Goal: Task Accomplishment & Management: Manage account settings

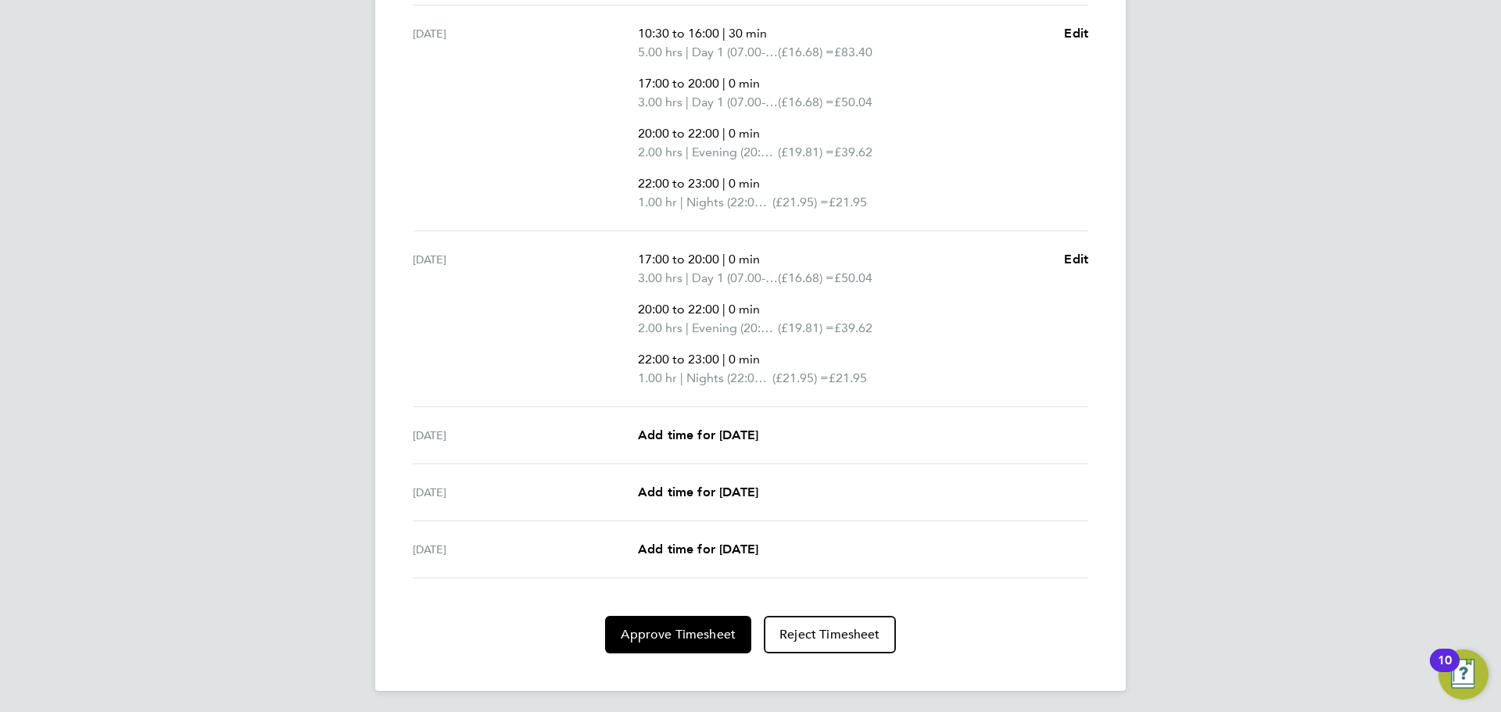
scroll to position [981, 0]
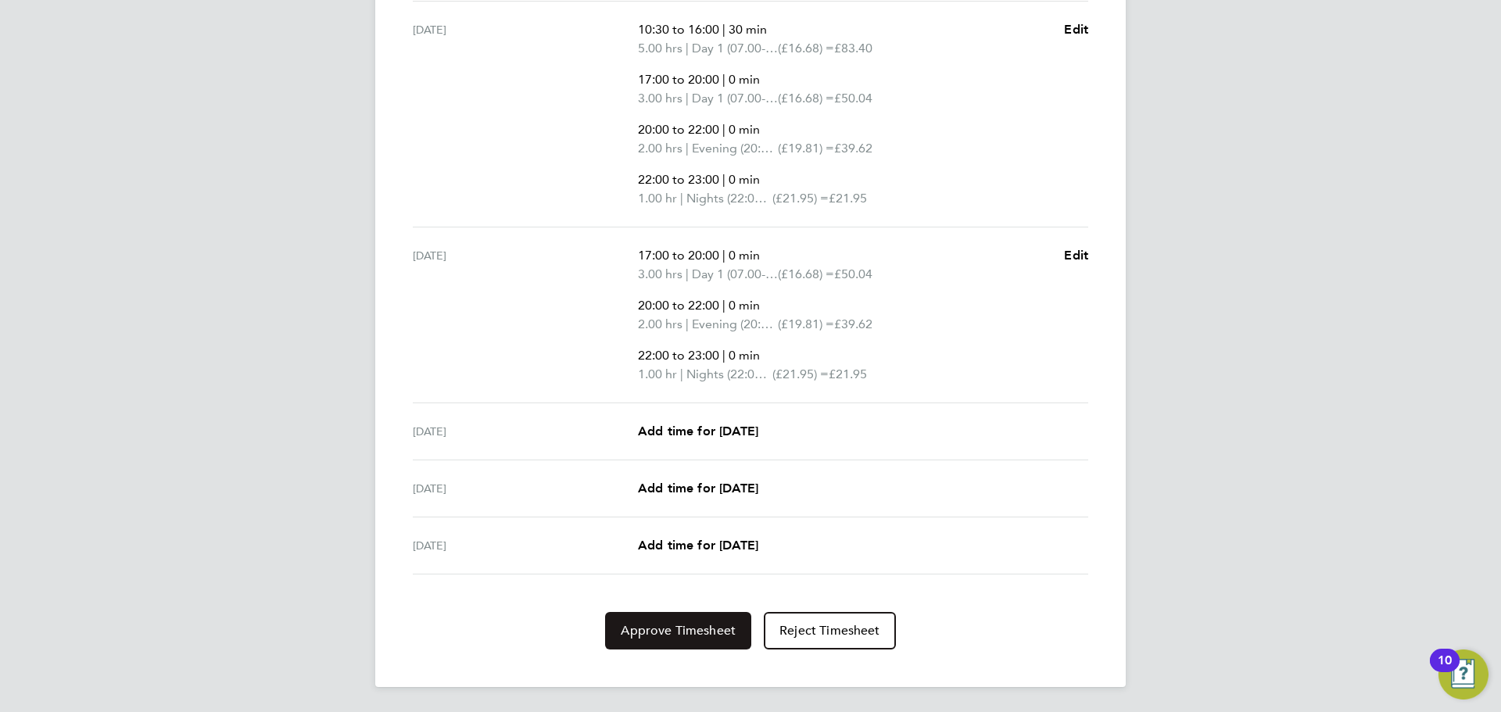
click at [691, 637] on span "Approve Timesheet" at bounding box center [678, 631] width 115 height 16
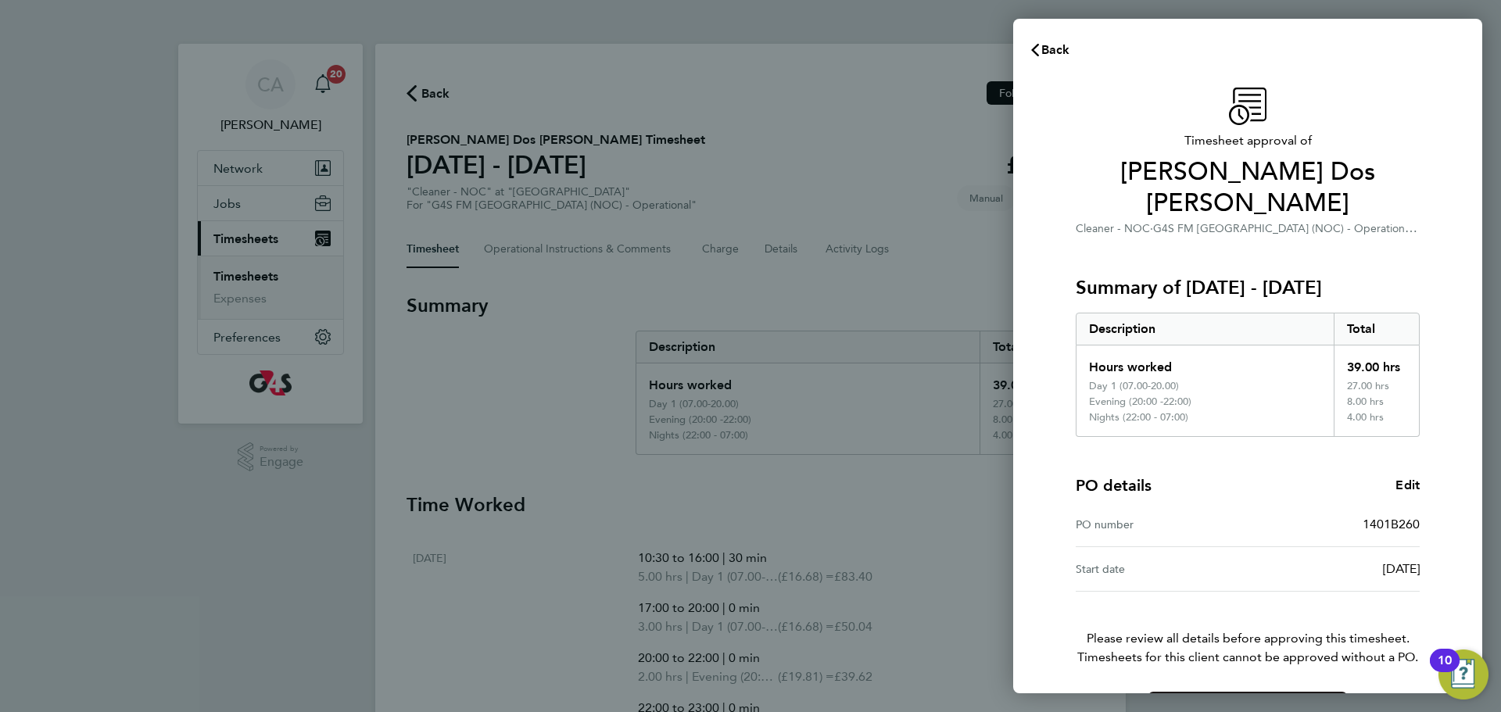
click at [1215, 703] on span "Confirm Timesheet Approval" at bounding box center [1247, 711] width 167 height 16
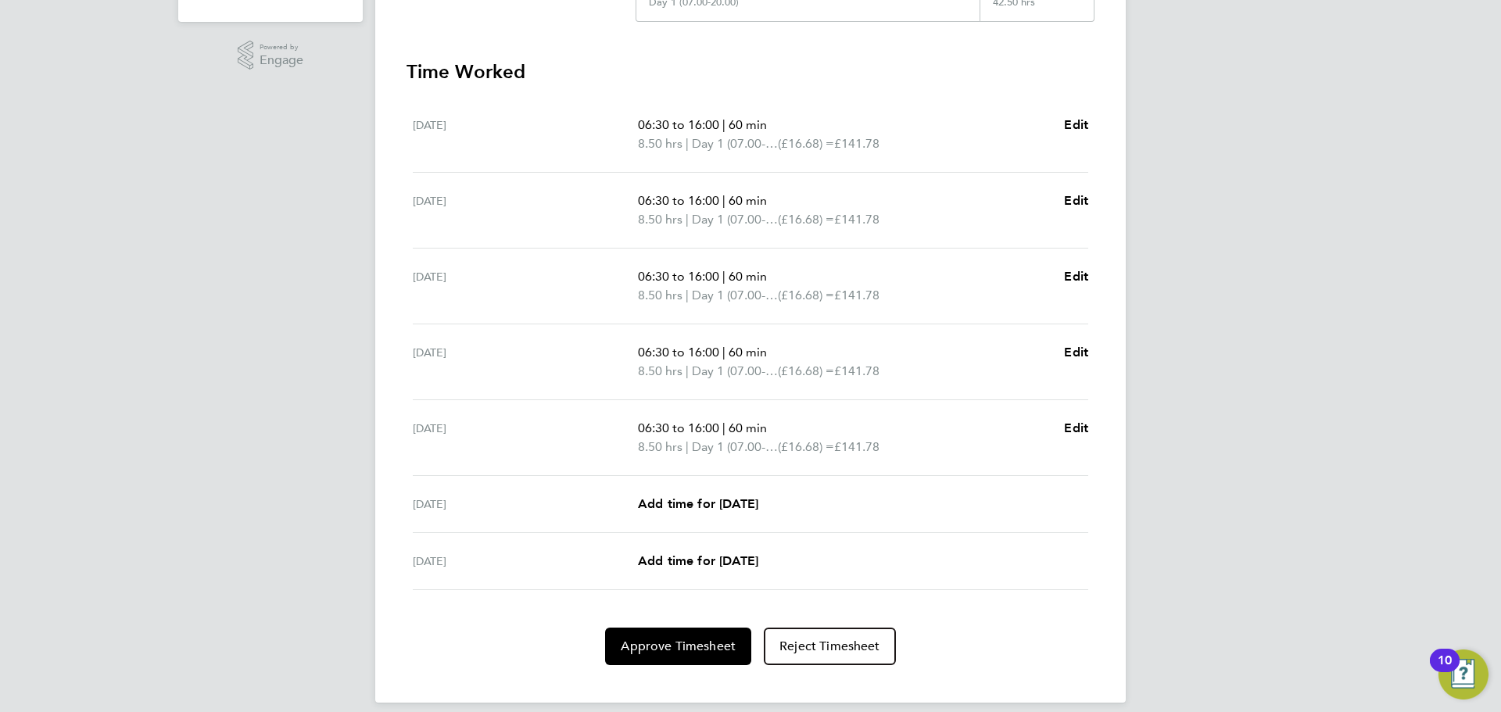
scroll to position [418, 0]
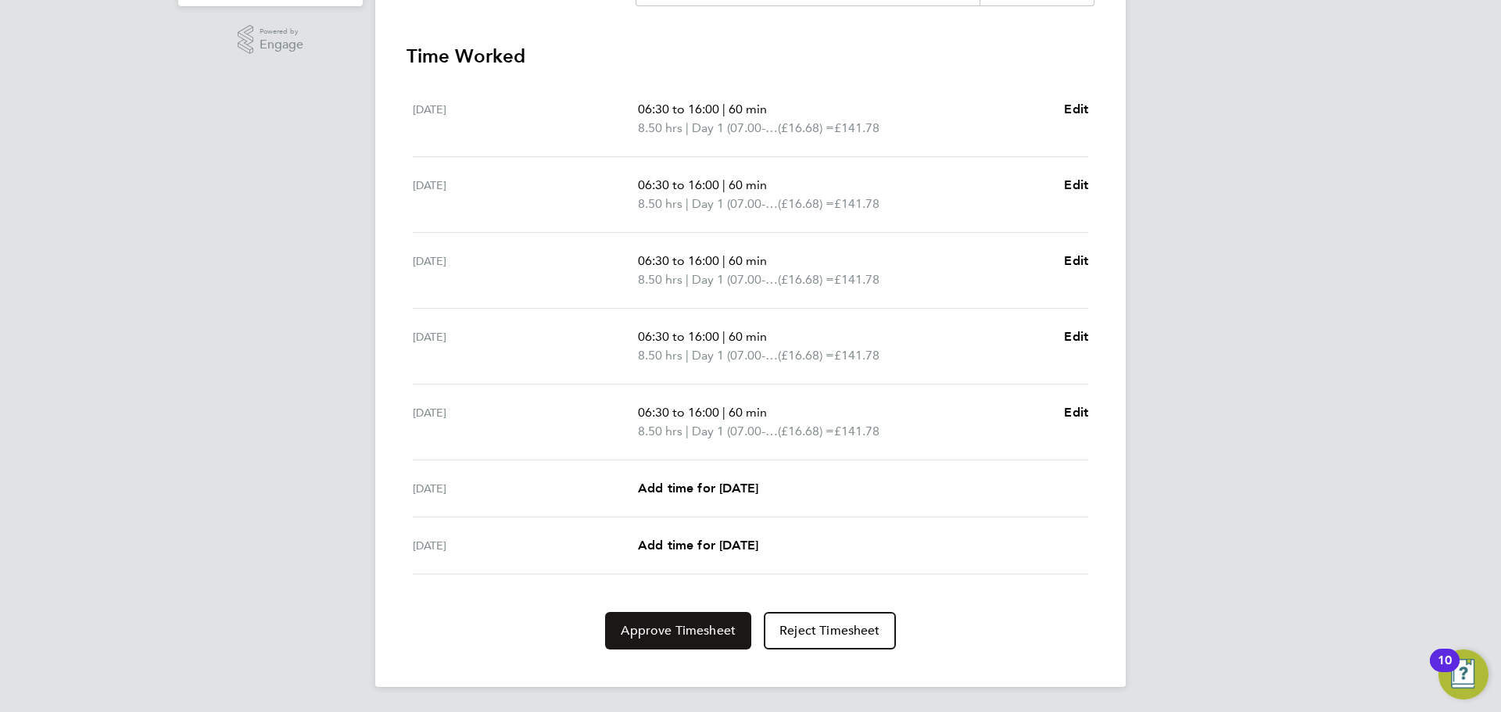
click at [666, 633] on span "Approve Timesheet" at bounding box center [678, 631] width 115 height 16
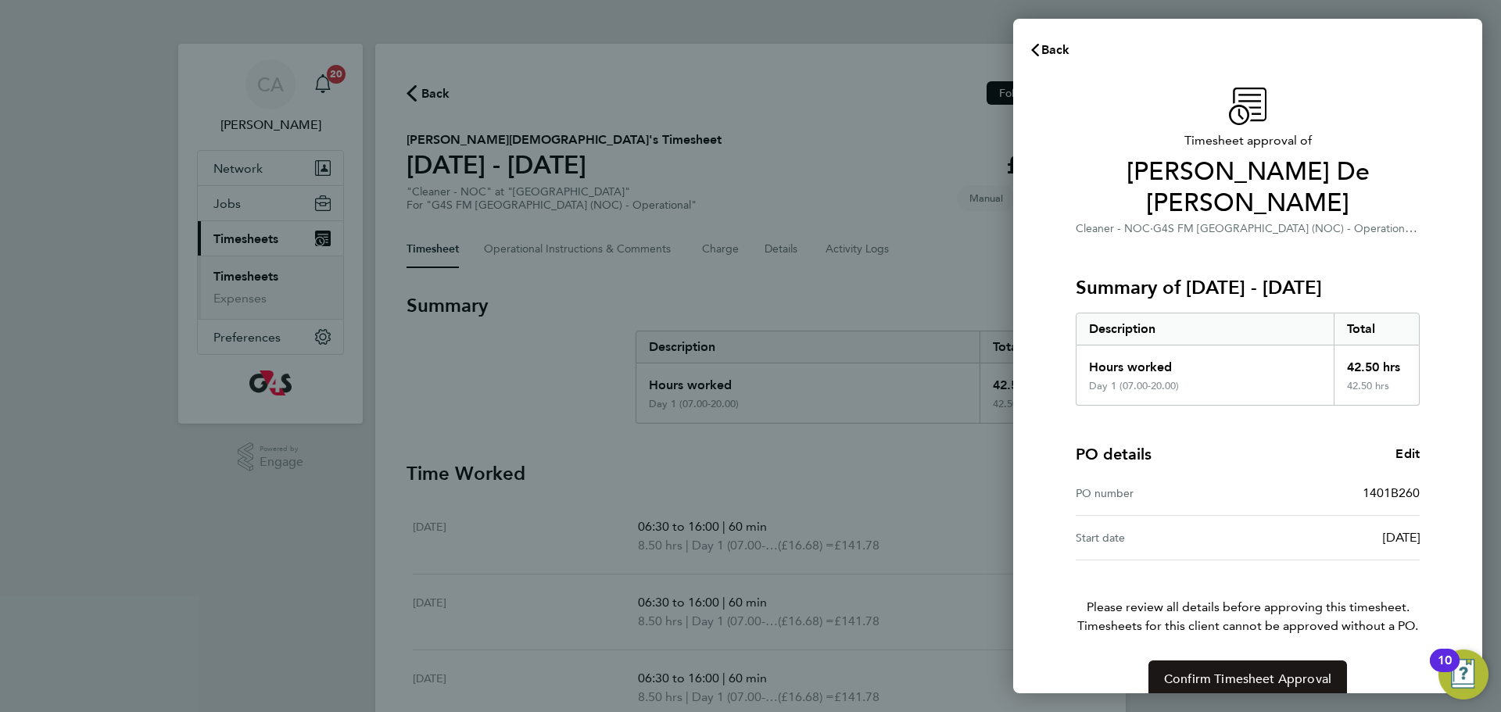
click at [1226, 661] on button "Confirm Timesheet Approval" at bounding box center [1248, 680] width 199 height 38
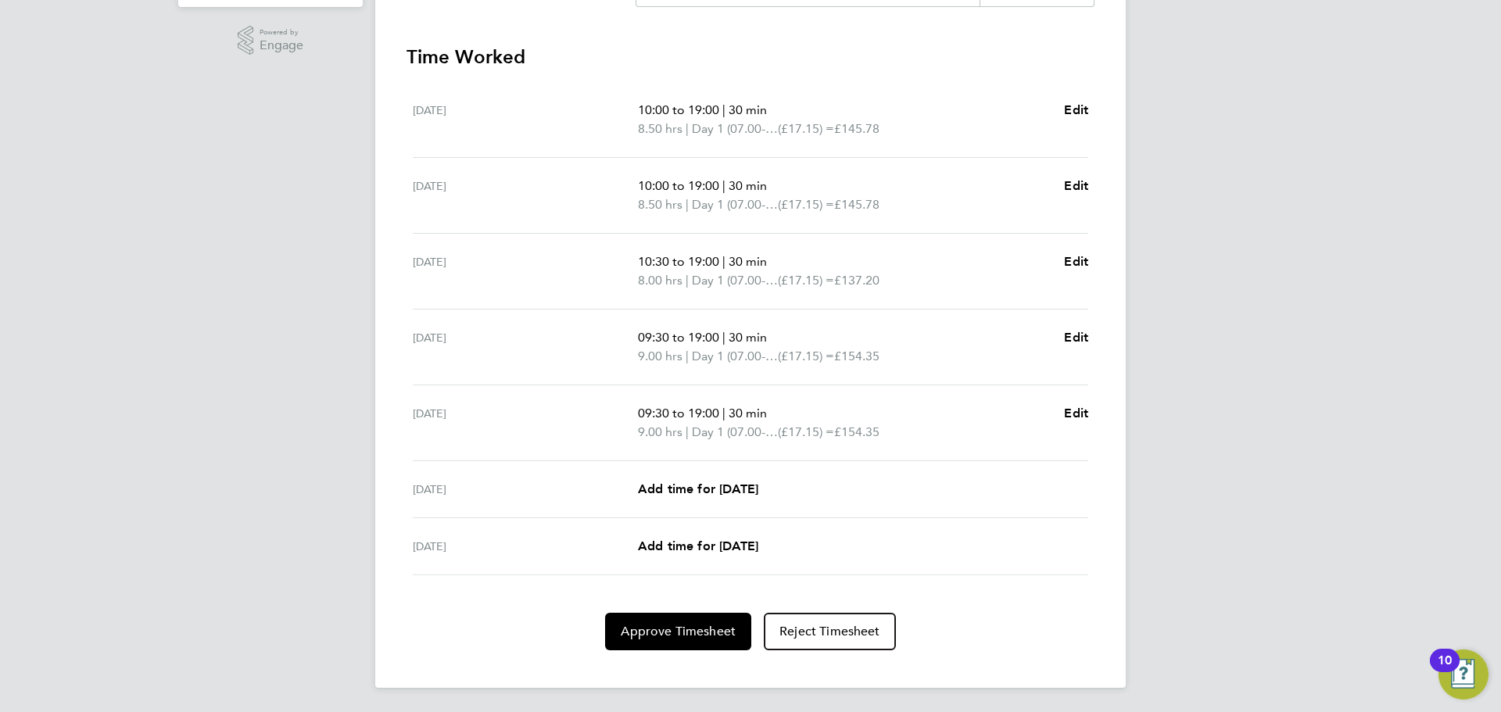
scroll to position [418, 0]
click at [673, 640] on button "Approve Timesheet" at bounding box center [678, 631] width 146 height 38
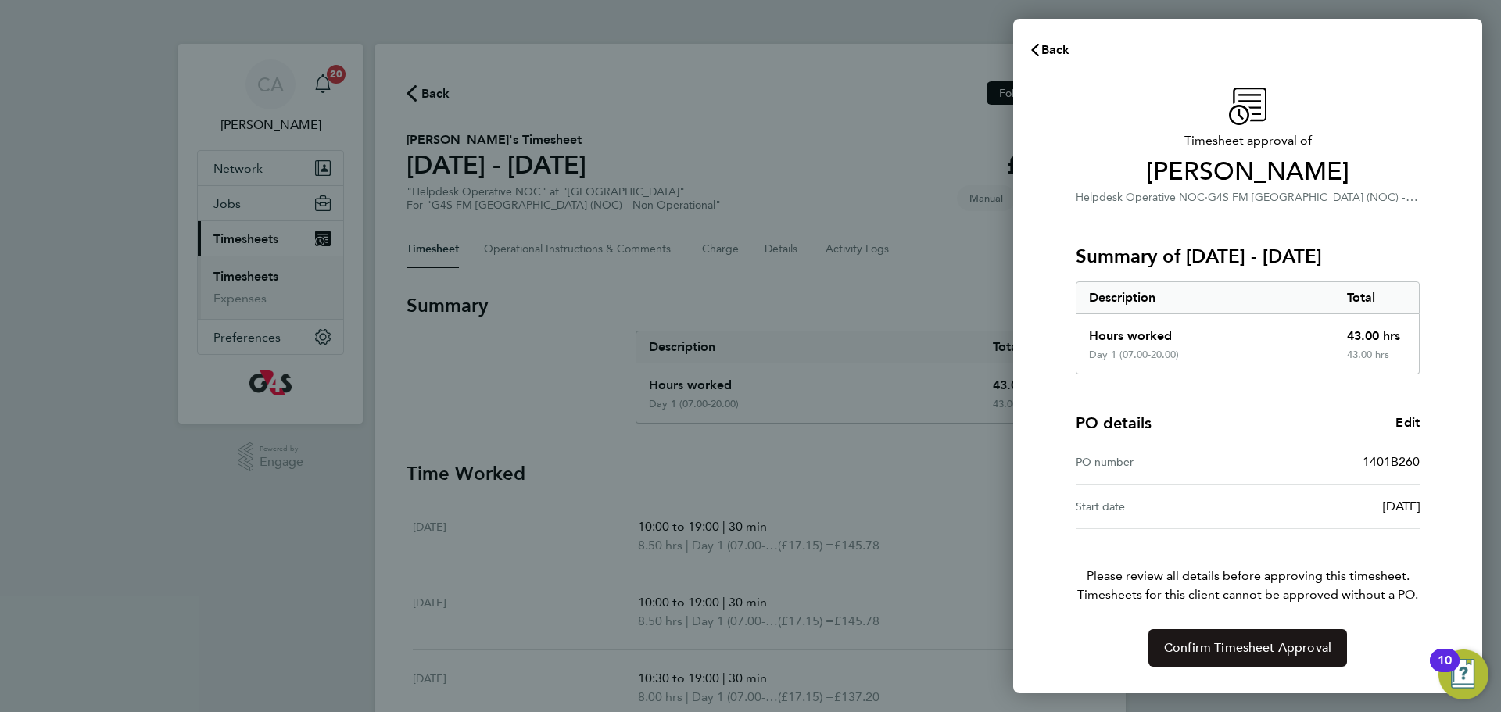
click at [1218, 640] on span "Confirm Timesheet Approval" at bounding box center [1247, 648] width 167 height 16
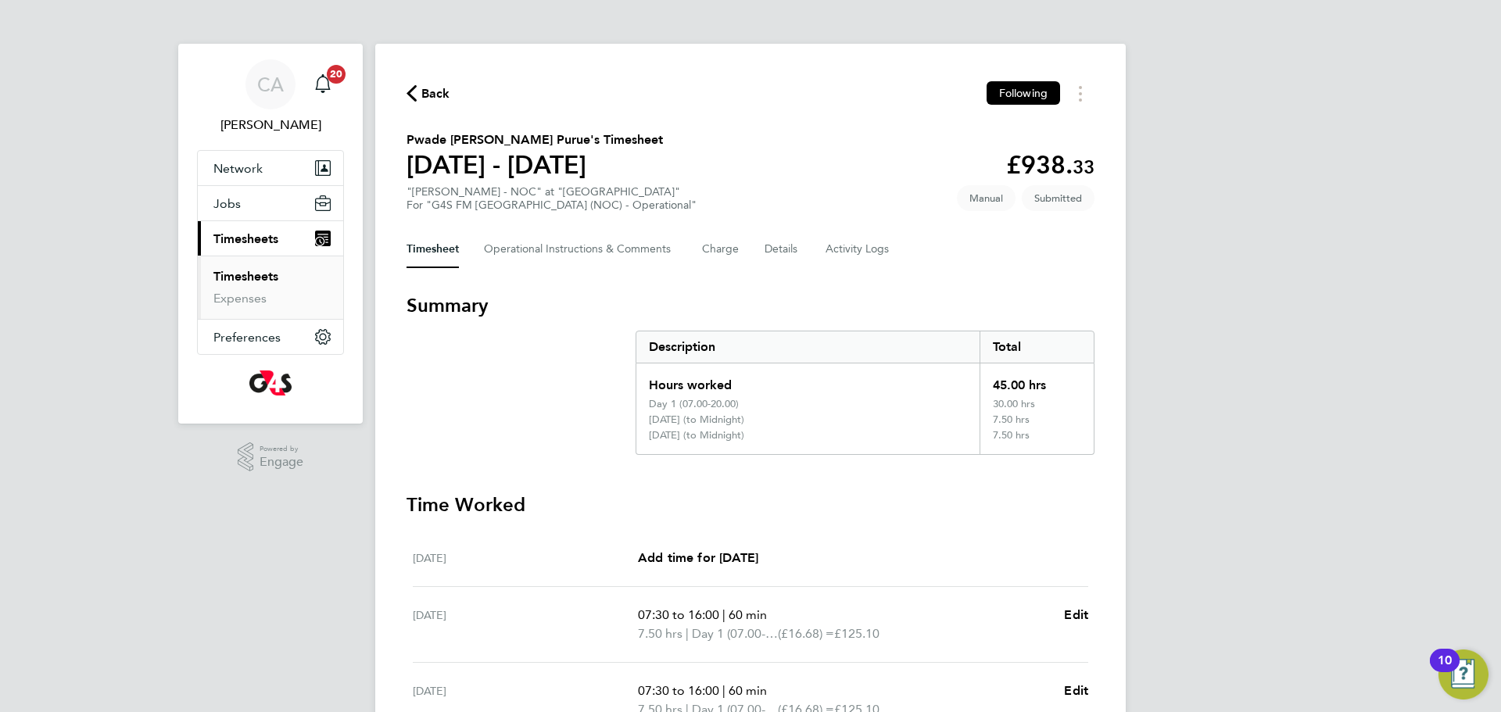
click at [444, 250] on button "Timesheet" at bounding box center [433, 250] width 52 height 38
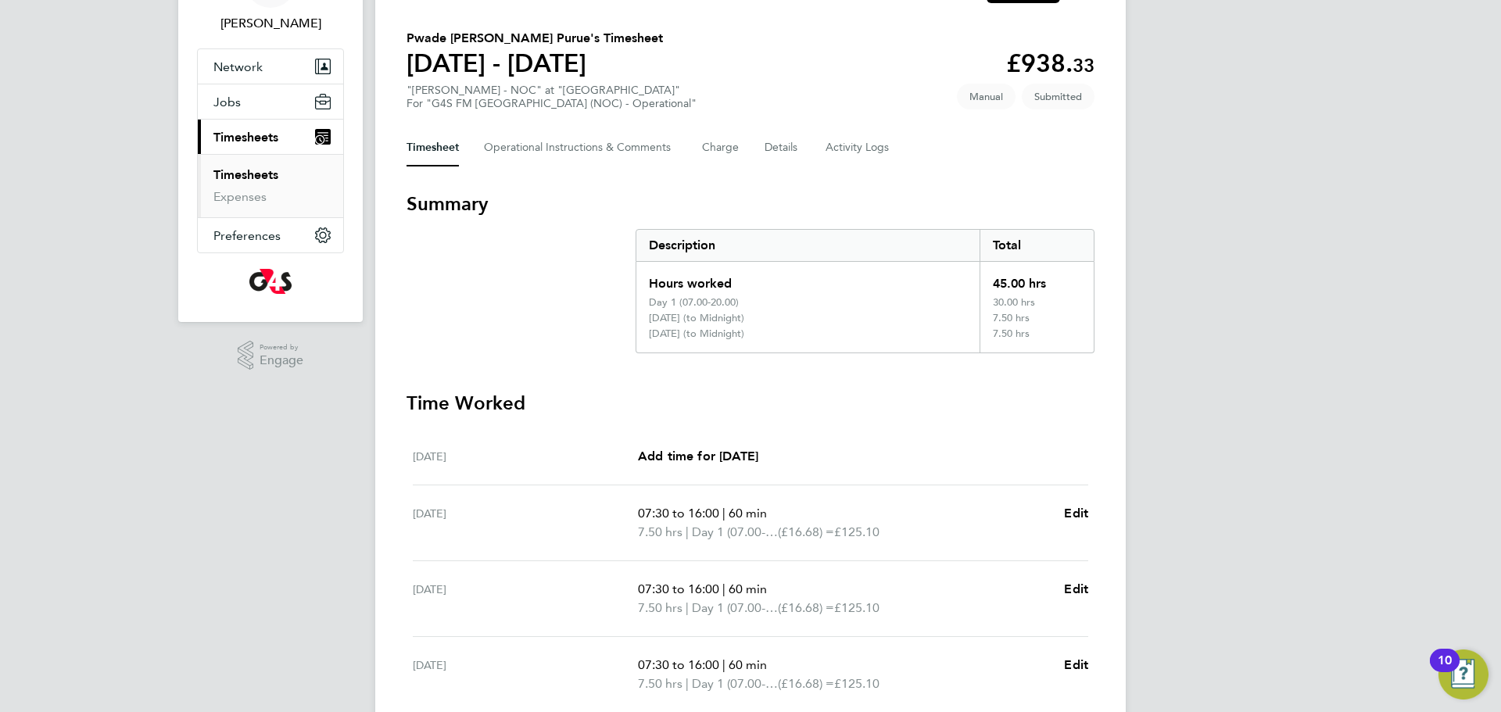
scroll to position [100, 0]
click at [540, 152] on Comments-tab "Operational Instructions & Comments" at bounding box center [580, 150] width 193 height 38
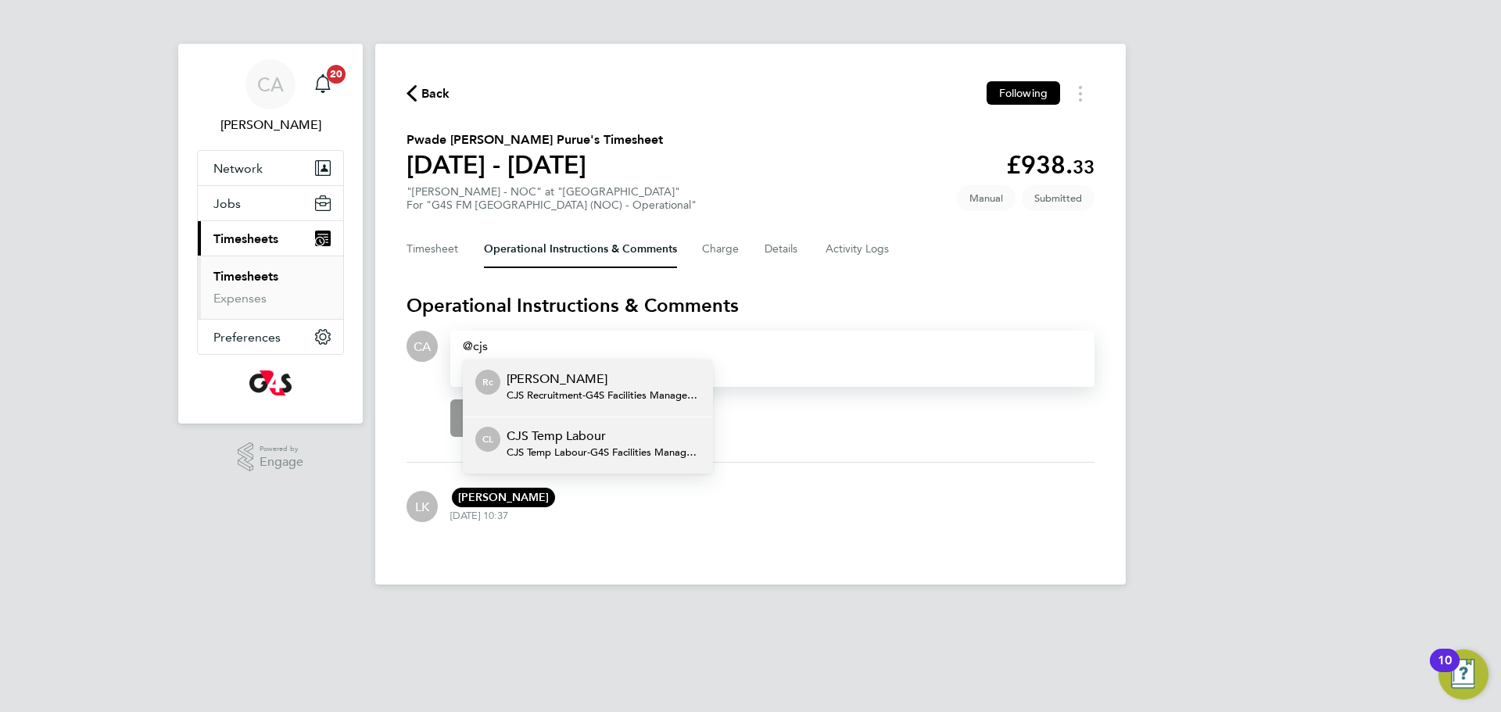
click at [561, 440] on p "CJS Temp Labour" at bounding box center [604, 436] width 194 height 19
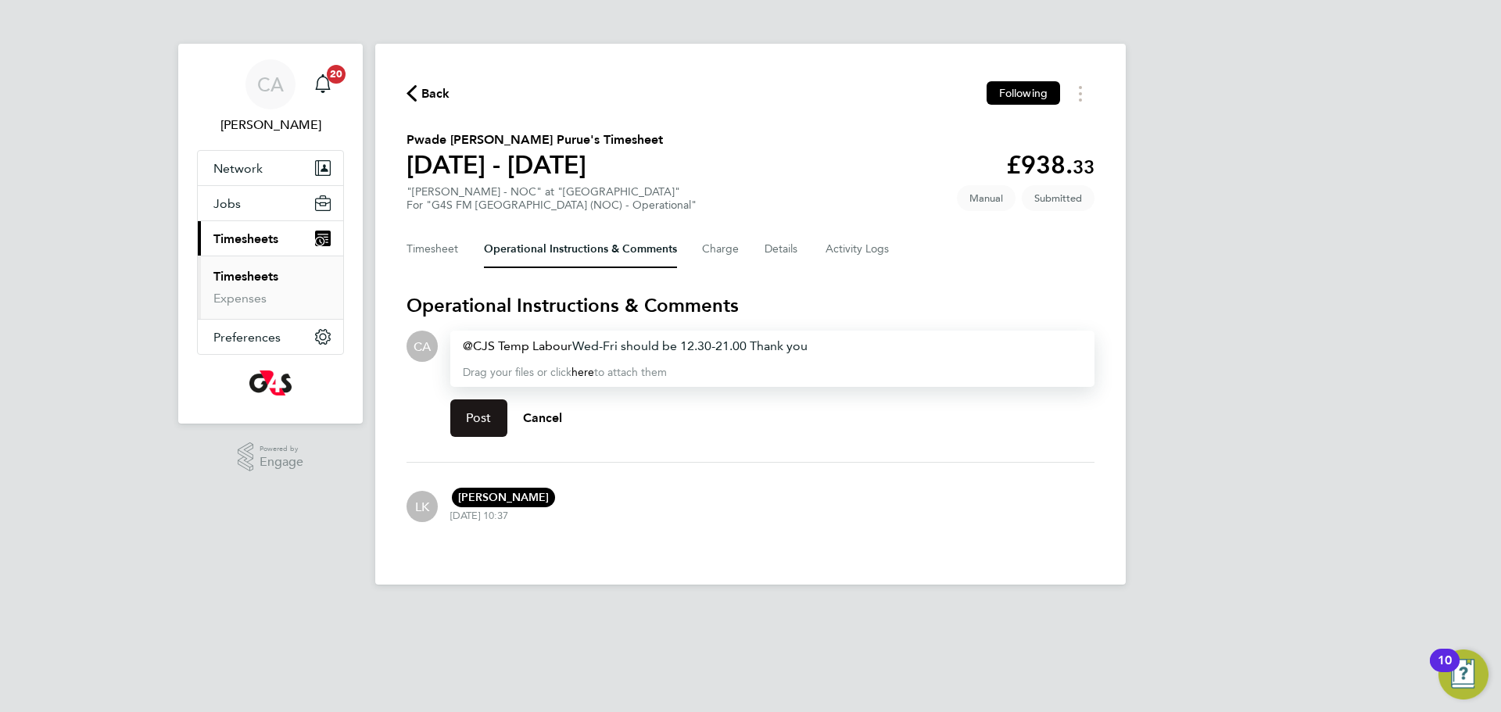
click at [470, 415] on span "Post" at bounding box center [479, 419] width 26 height 16
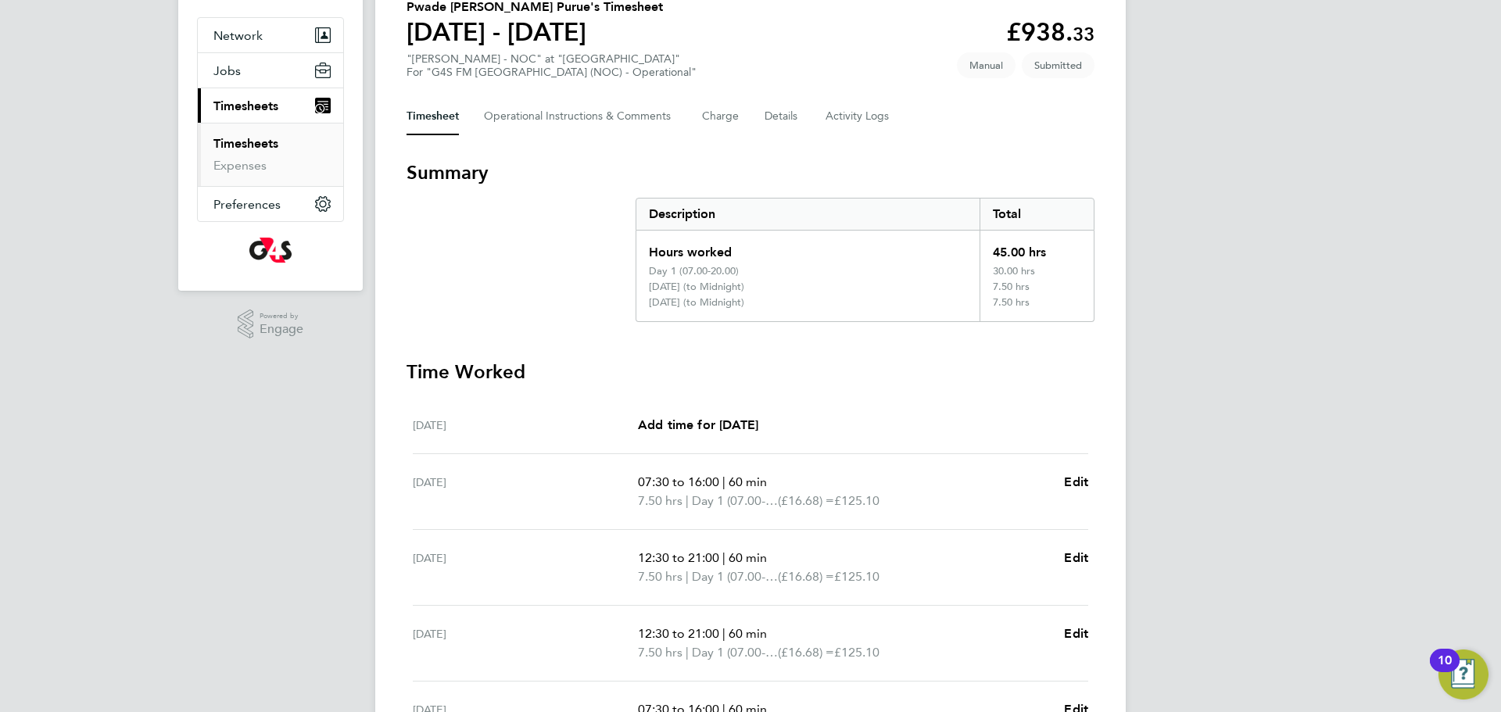
scroll to position [109, 0]
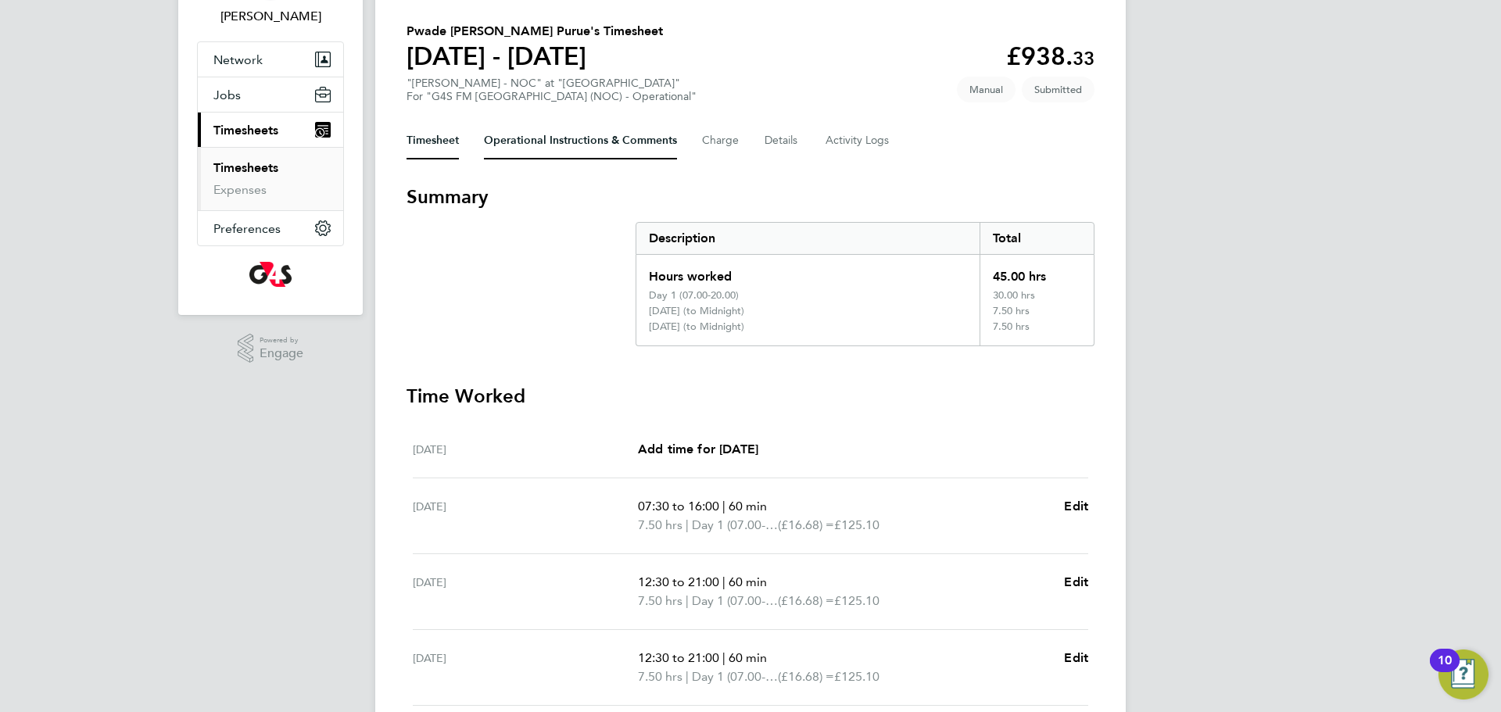
click at [547, 144] on Comments-tab "Operational Instructions & Comments" at bounding box center [580, 141] width 193 height 38
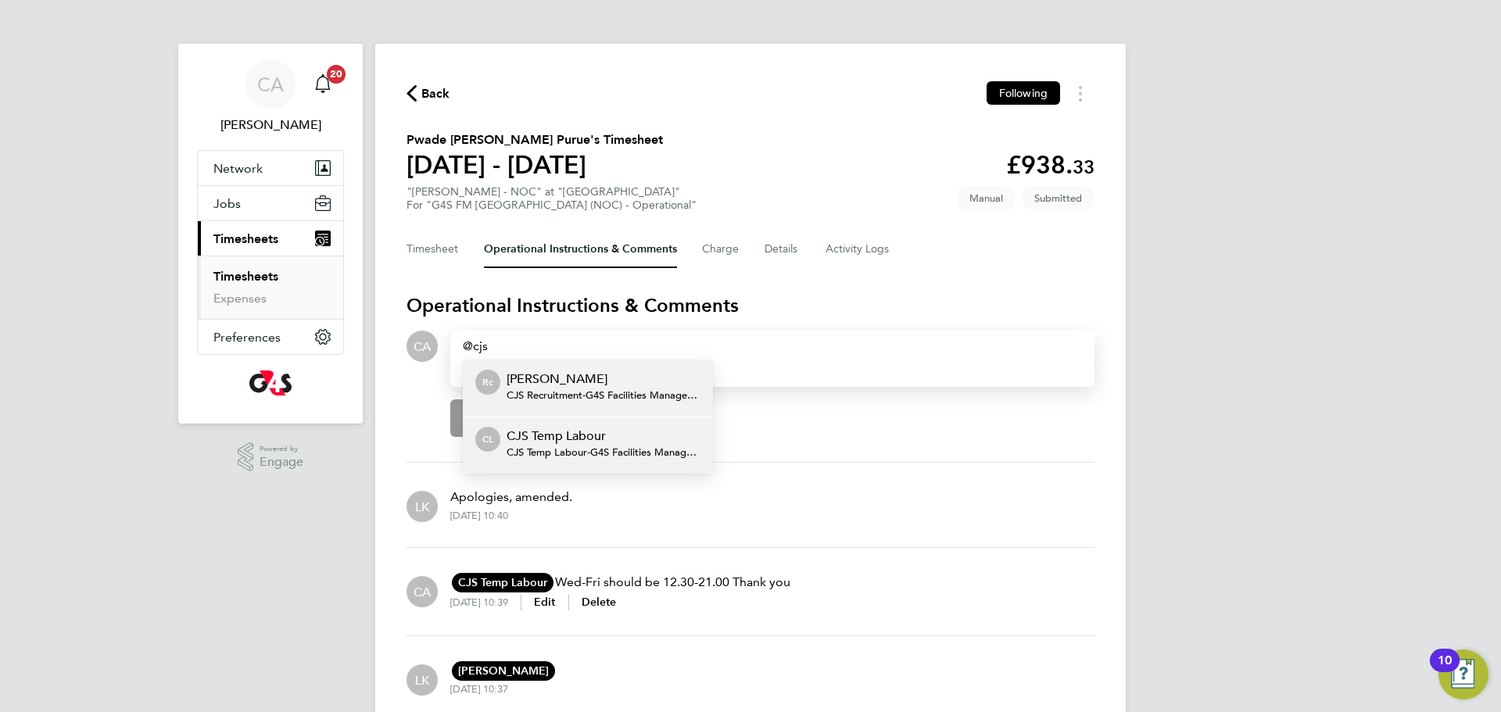
click at [549, 454] on span "CJS Temp Labour - G4S Facilities Management (Uk) Limited" at bounding box center [604, 453] width 194 height 13
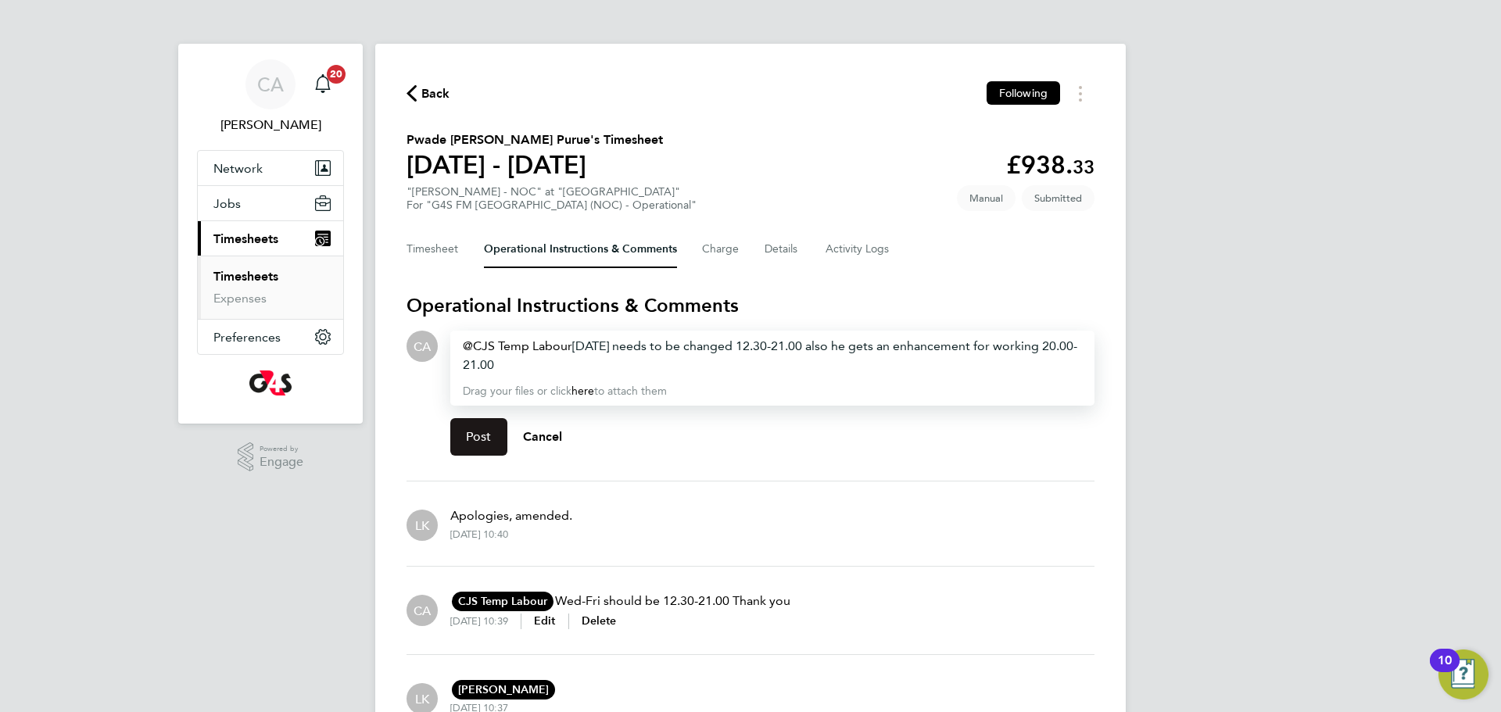
click at [483, 427] on button "Post" at bounding box center [478, 437] width 57 height 38
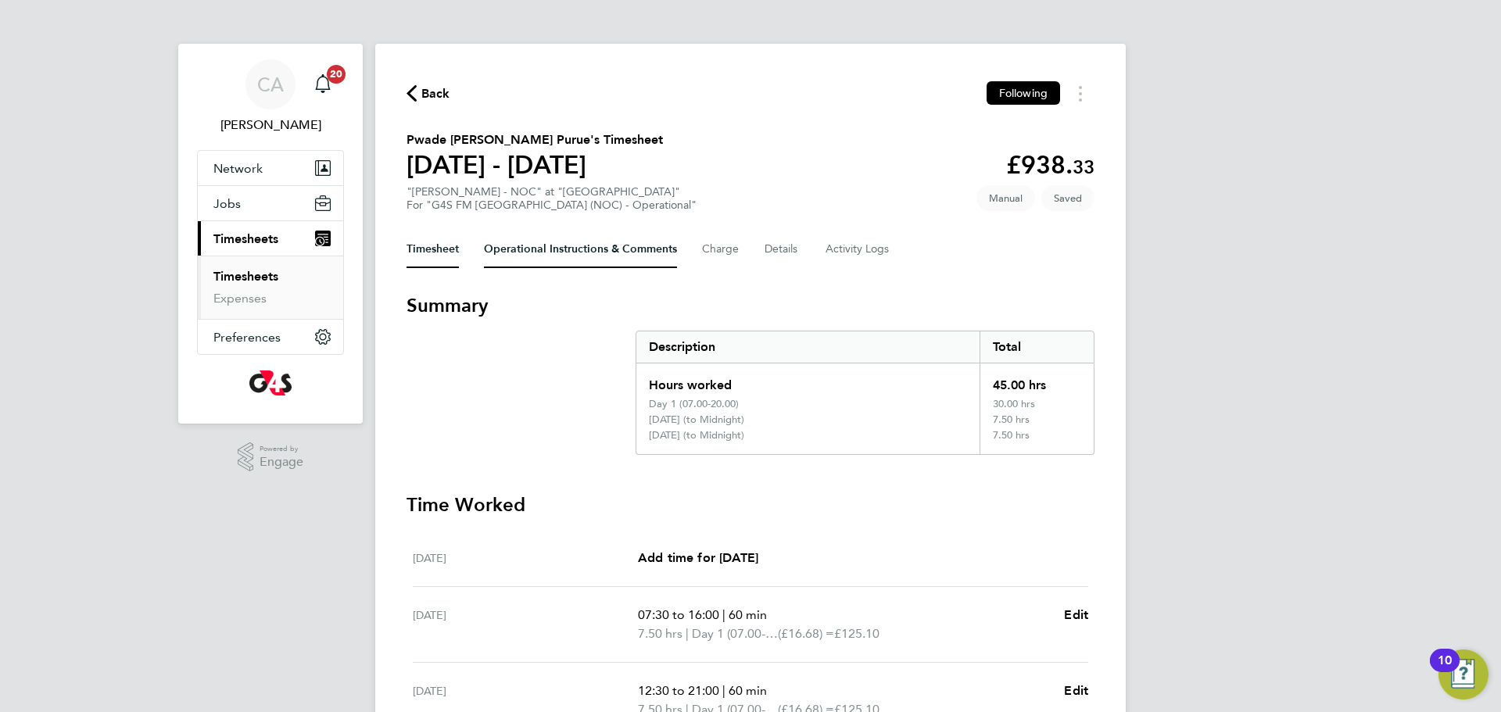
click at [518, 247] on Comments-tab "Operational Instructions & Comments" at bounding box center [580, 250] width 193 height 38
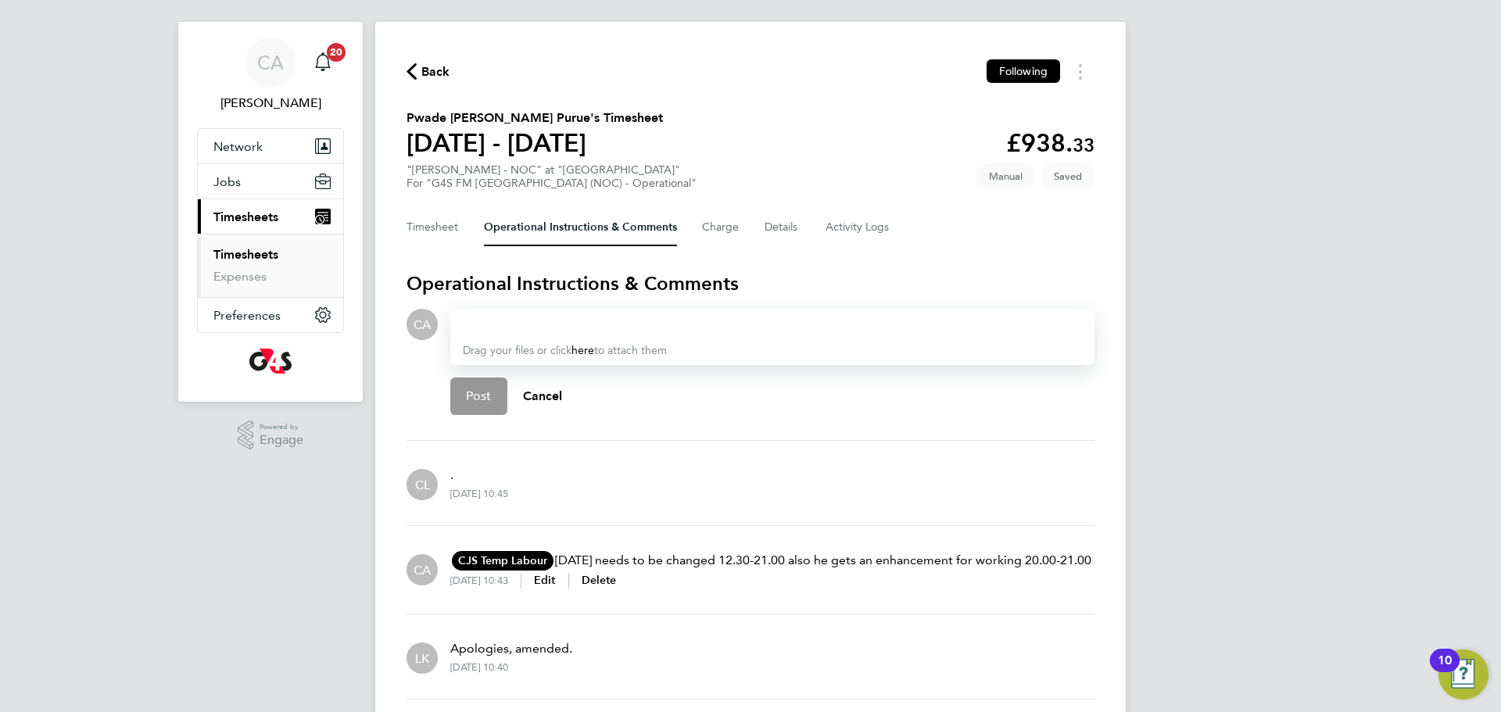
scroll to position [23, 0]
click at [503, 317] on div at bounding box center [772, 323] width 619 height 19
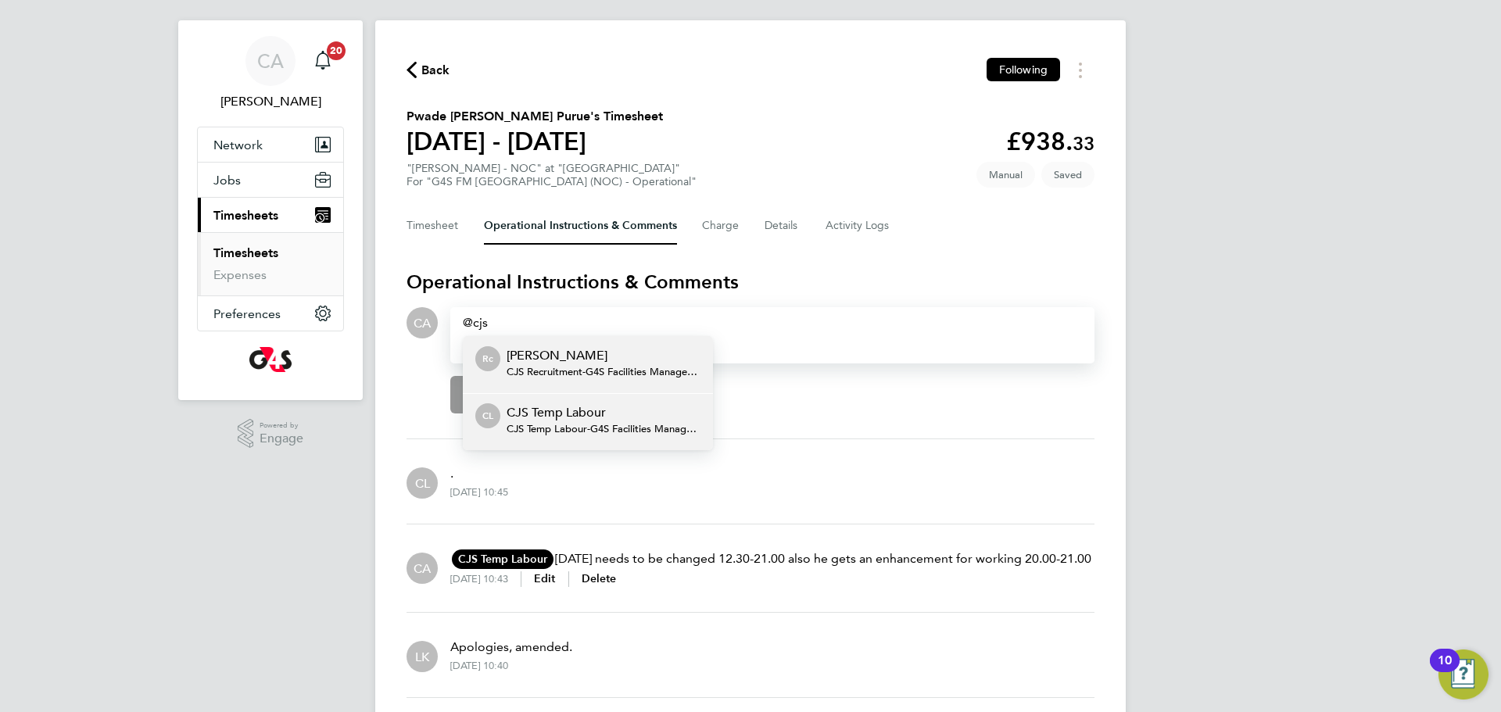
click at [533, 420] on p "CJS Temp Labour" at bounding box center [604, 413] width 194 height 19
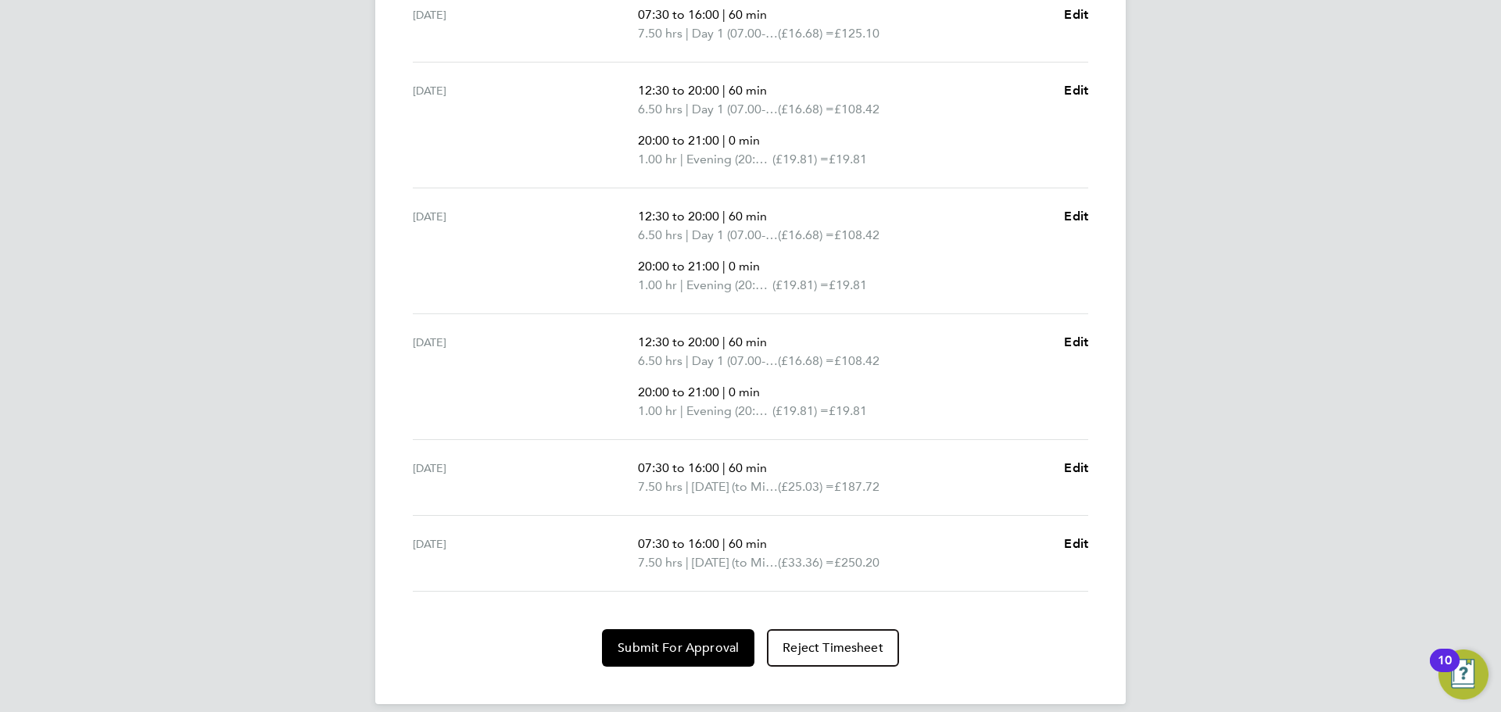
scroll to position [633, 0]
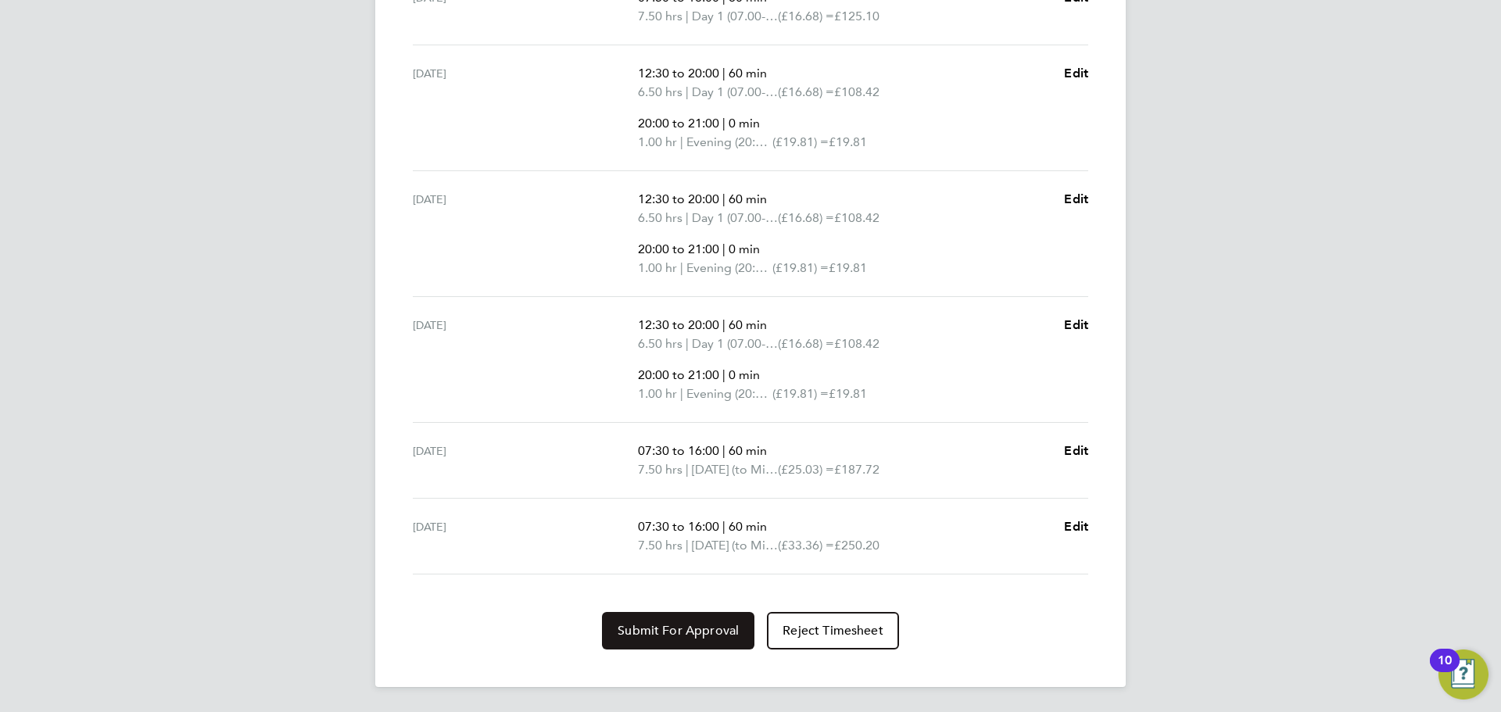
click at [667, 643] on button "Submit For Approval" at bounding box center [678, 631] width 152 height 38
click at [656, 638] on span "Approve Timesheet" at bounding box center [678, 631] width 115 height 16
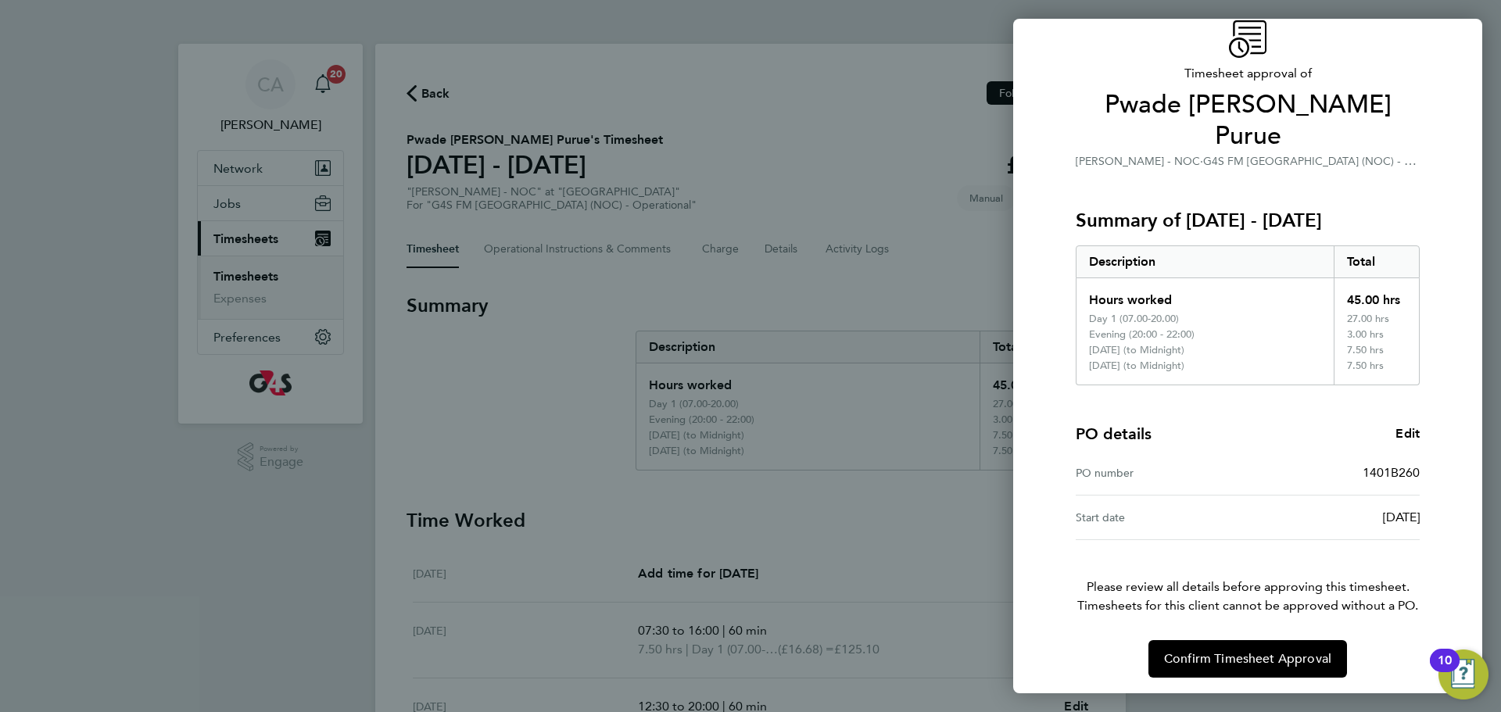
scroll to position [70, 0]
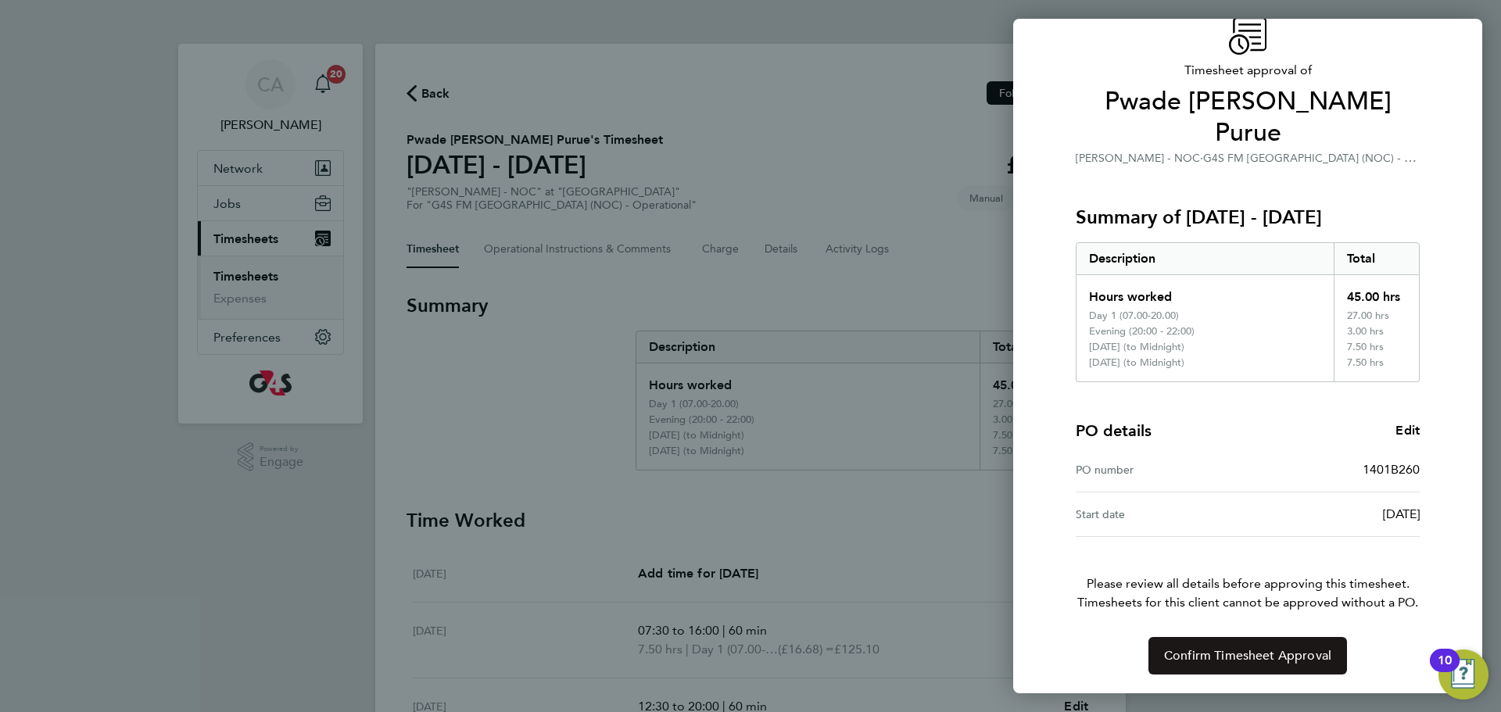
click at [1232, 654] on span "Confirm Timesheet Approval" at bounding box center [1247, 656] width 167 height 16
